Goal: Obtain resource: Download file/media

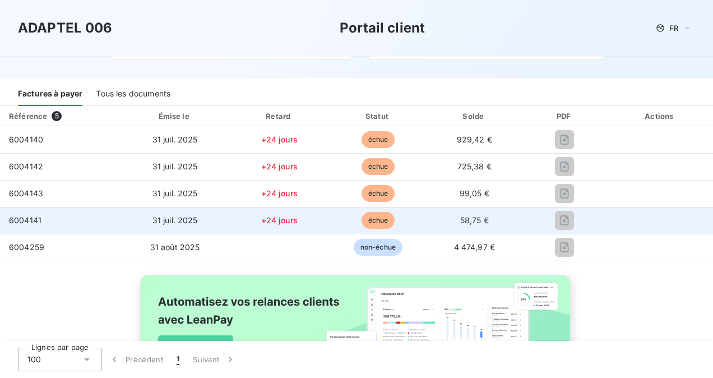
scroll to position [126, 0]
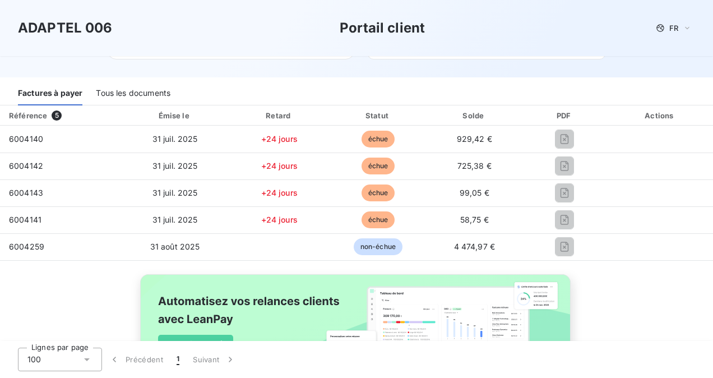
click at [133, 95] on div "Tous les documents" at bounding box center [133, 94] width 75 height 24
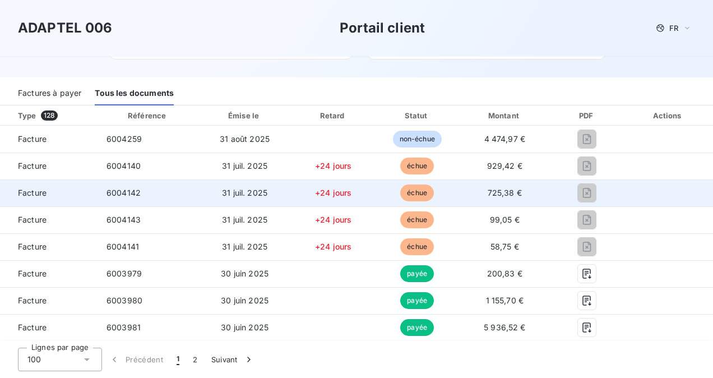
click at [576, 203] on td at bounding box center [587, 192] width 73 height 27
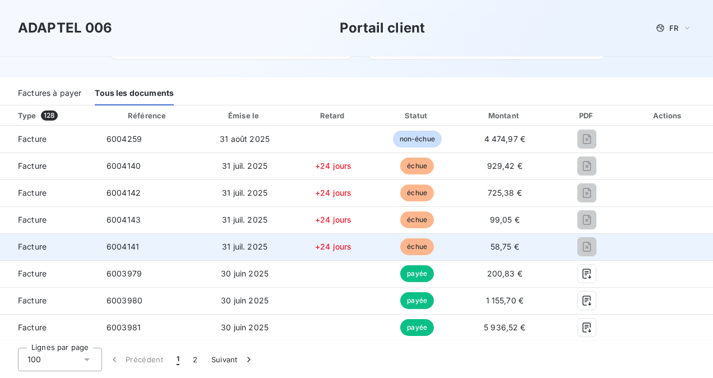
click at [57, 250] on span "Facture" at bounding box center [49, 246] width 80 height 11
click at [19, 249] on span "Facture" at bounding box center [49, 246] width 80 height 11
click at [239, 244] on span "31 juil. 2025" at bounding box center [244, 247] width 45 height 10
